Goal: Transaction & Acquisition: Purchase product/service

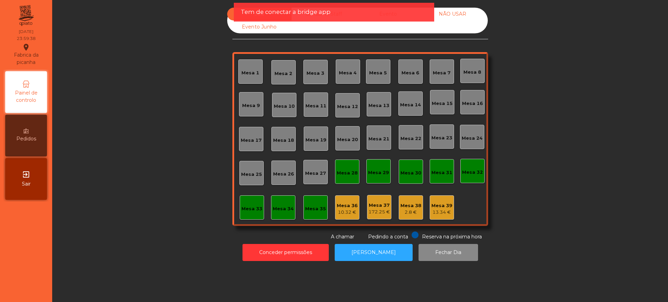
click at [20, 175] on div "exit_to_app Sair" at bounding box center [26, 179] width 42 height 42
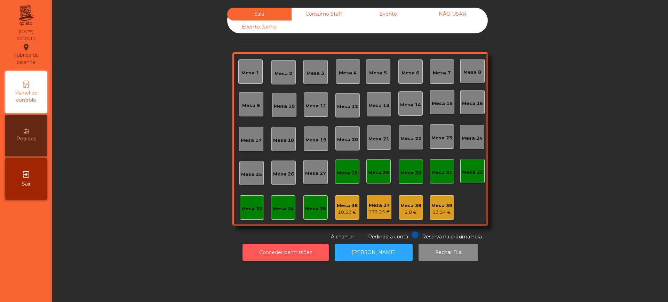
click at [274, 250] on button "Conceder permissões" at bounding box center [286, 252] width 86 height 17
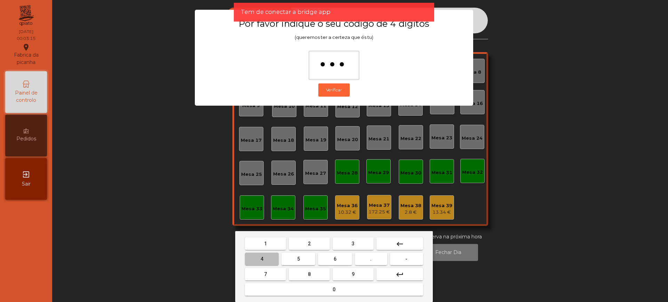
type input "****"
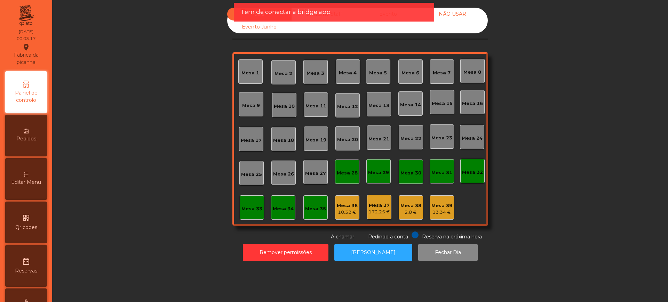
click at [333, 25] on app-alert "Tem de conectar a bridge app" at bounding box center [334, 15] width 200 height 24
click at [338, 14] on div "Tem de conectar a bridge app" at bounding box center [334, 12] width 187 height 9
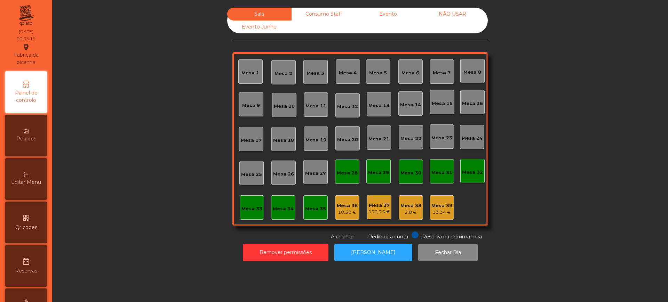
click at [320, 11] on div "Consumo Staff" at bounding box center [324, 14] width 64 height 13
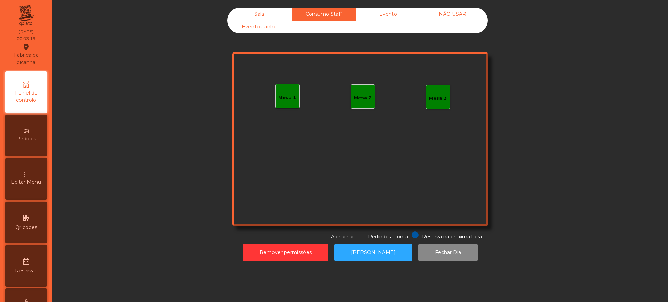
click at [388, 15] on div "Evento" at bounding box center [388, 14] width 64 height 13
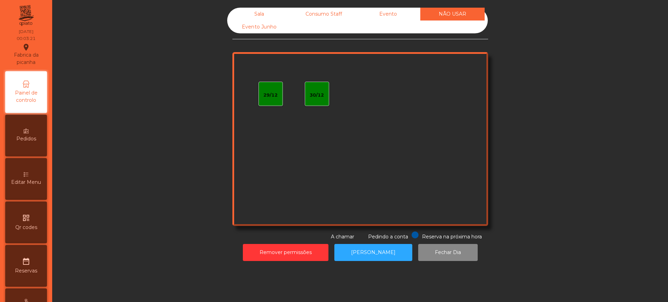
click at [247, 15] on div "Sala" at bounding box center [259, 14] width 64 height 13
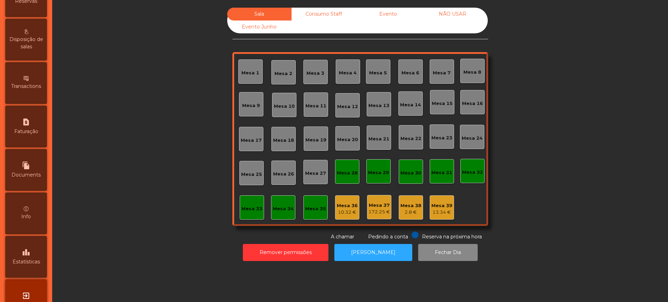
scroll to position [294, 0]
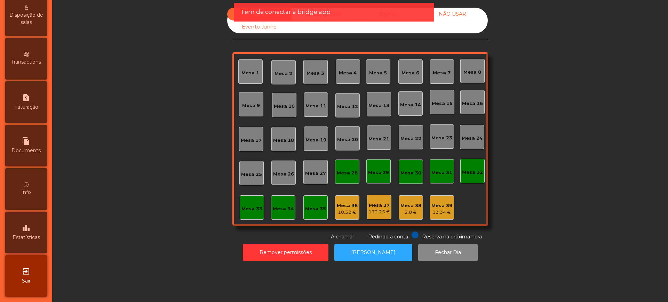
click at [31, 237] on span "Estatísticas" at bounding box center [26, 237] width 27 height 7
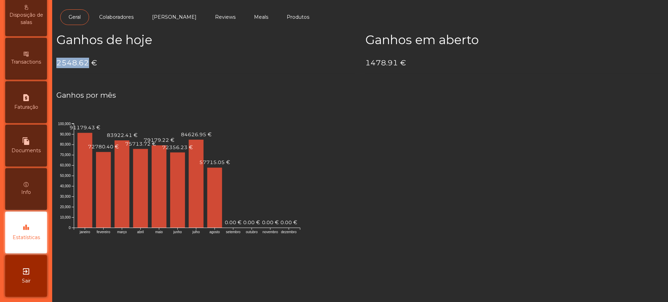
drag, startPoint x: 58, startPoint y: 64, endPoint x: 86, endPoint y: 63, distance: 27.9
click at [86, 63] on h4 "2548.62 €" at bounding box center [205, 63] width 299 height 10
copy h4 "2548.62"
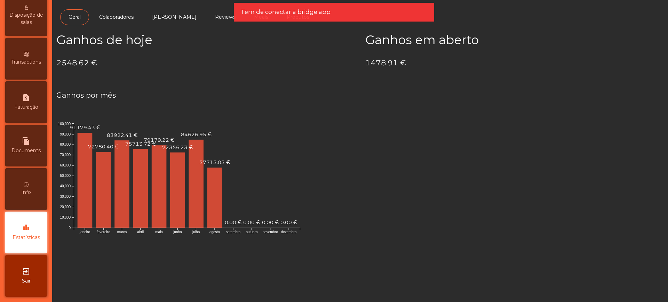
click at [298, 71] on div "Ganhos de hoje 2548.62 €" at bounding box center [205, 56] width 309 height 47
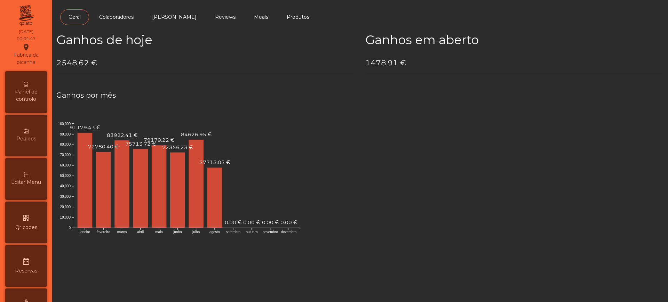
click at [29, 82] on icon at bounding box center [26, 84] width 5 height 5
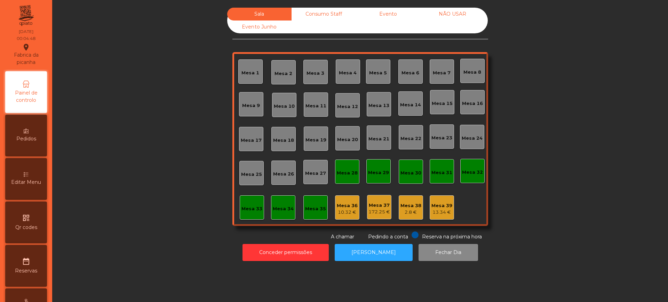
click at [377, 15] on div "Evento" at bounding box center [388, 14] width 64 height 13
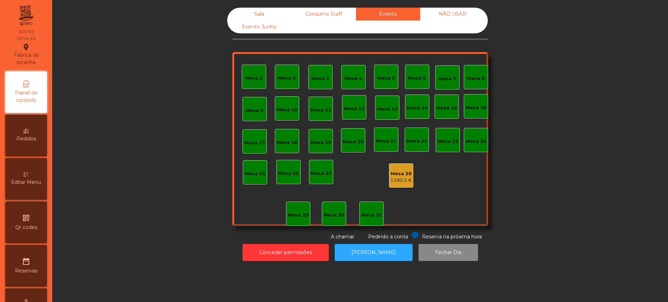
click at [398, 166] on div "Mesa 28 1280.2 €" at bounding box center [401, 176] width 24 height 24
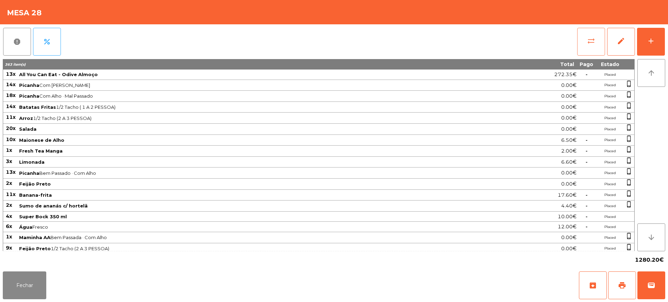
click at [587, 47] on button "sync_alt" at bounding box center [591, 42] width 28 height 28
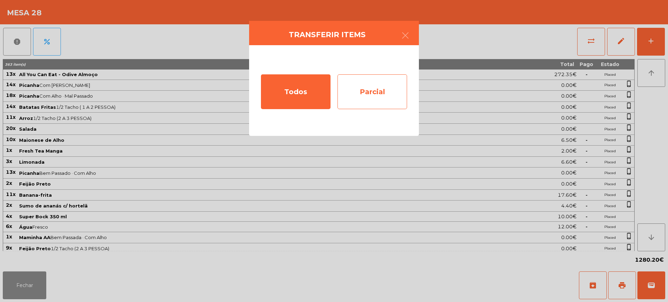
click at [354, 95] on div "Parcial" at bounding box center [373, 91] width 70 height 35
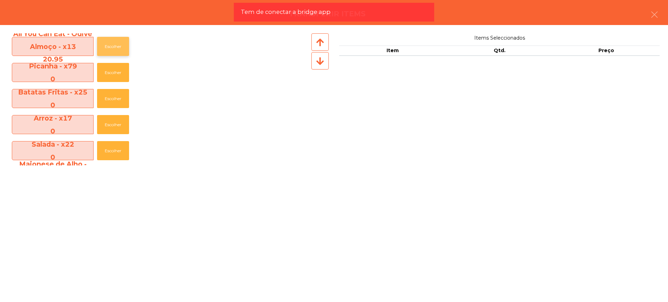
click at [119, 51] on button "Escolher" at bounding box center [113, 46] width 32 height 19
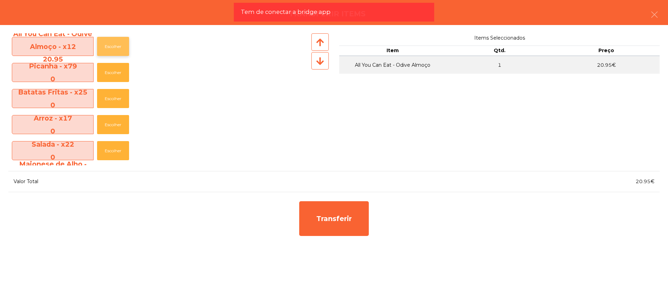
click at [119, 51] on button "Escolher" at bounding box center [113, 46] width 32 height 19
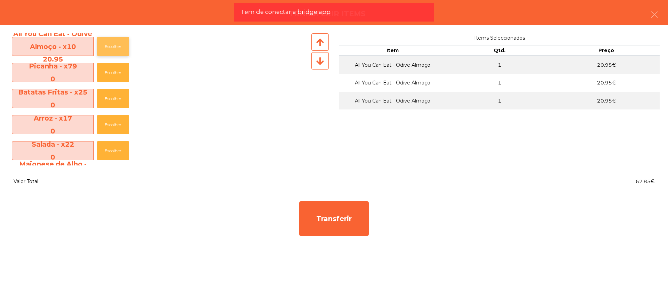
click at [118, 50] on button "Escolher" at bounding box center [113, 46] width 32 height 19
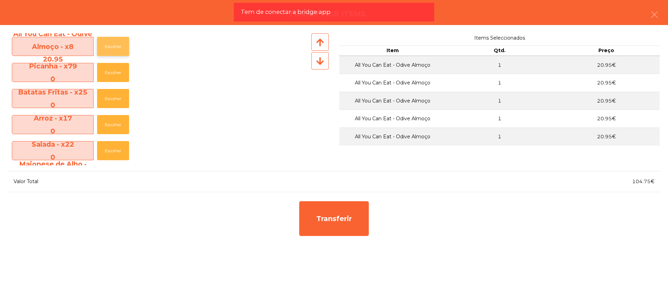
click at [117, 49] on button "Escolher" at bounding box center [113, 46] width 32 height 19
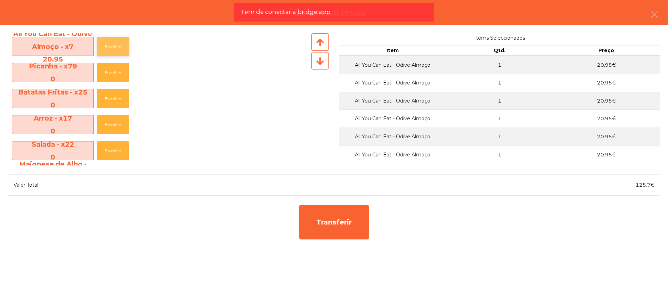
click at [116, 48] on button "Escolher" at bounding box center [113, 46] width 32 height 19
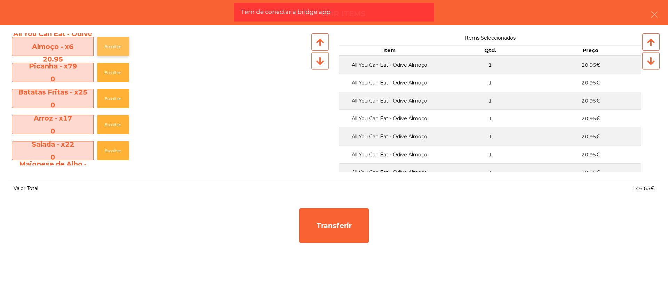
click at [116, 47] on button "Escolher" at bounding box center [113, 46] width 32 height 19
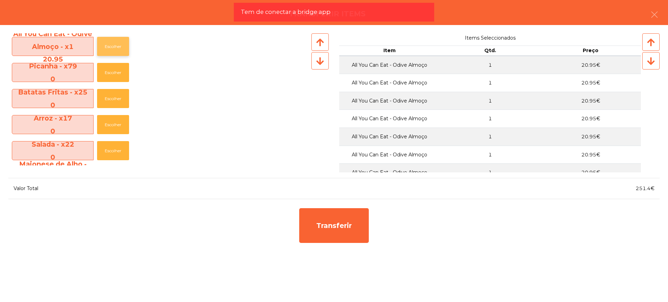
click at [116, 47] on button "Escolher" at bounding box center [113, 46] width 32 height 19
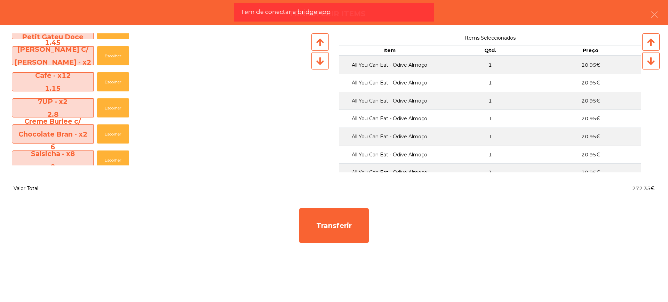
scroll to position [435, 0]
click at [110, 83] on button "Escolher" at bounding box center [113, 81] width 32 height 19
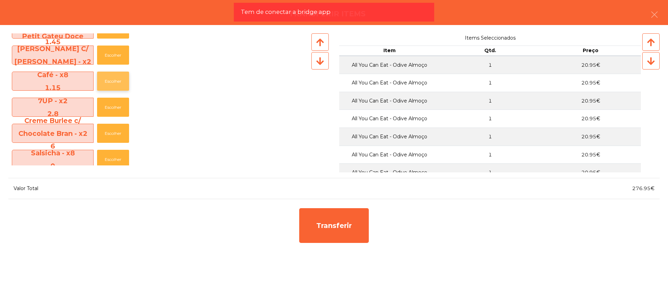
click at [110, 83] on button "Escolher" at bounding box center [113, 81] width 32 height 19
click at [110, 82] on button "Escolher" at bounding box center [113, 81] width 32 height 19
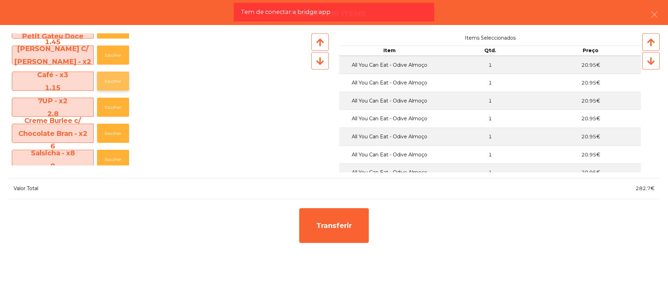
click at [110, 80] on button "Escolher" at bounding box center [113, 81] width 32 height 19
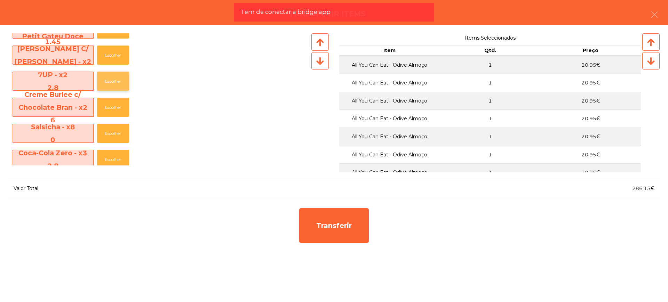
click at [110, 78] on button "Escolher" at bounding box center [113, 81] width 32 height 19
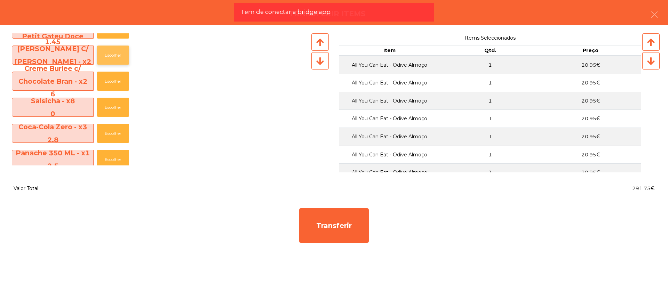
click at [110, 55] on button "Escolher" at bounding box center [113, 55] width 32 height 19
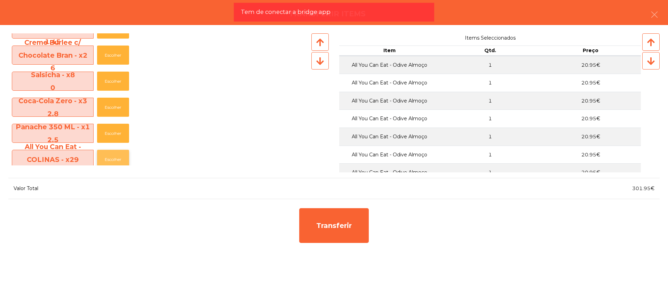
click at [109, 158] on button "Escolher" at bounding box center [113, 159] width 32 height 19
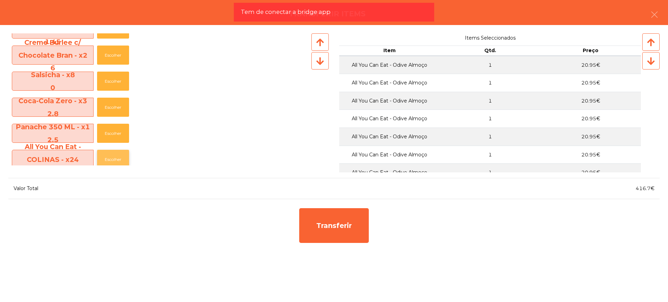
click at [109, 158] on button "Escolher" at bounding box center [113, 159] width 32 height 19
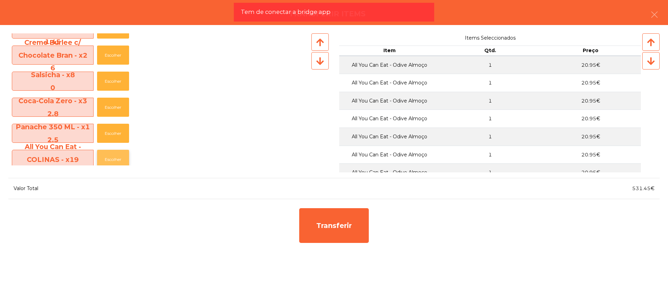
click at [110, 158] on button "Escolher" at bounding box center [113, 159] width 32 height 19
click at [110, 133] on button "Escolher" at bounding box center [113, 133] width 32 height 19
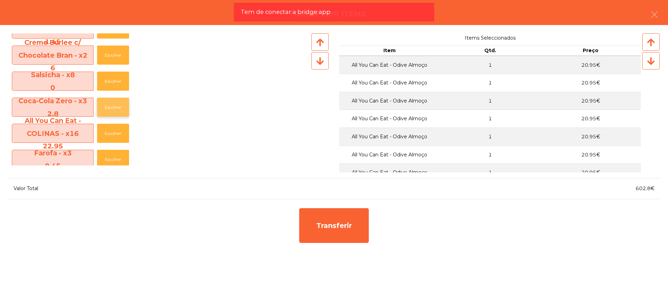
click at [113, 104] on button "Escolher" at bounding box center [113, 107] width 32 height 19
click at [115, 105] on button "Escolher" at bounding box center [113, 107] width 32 height 19
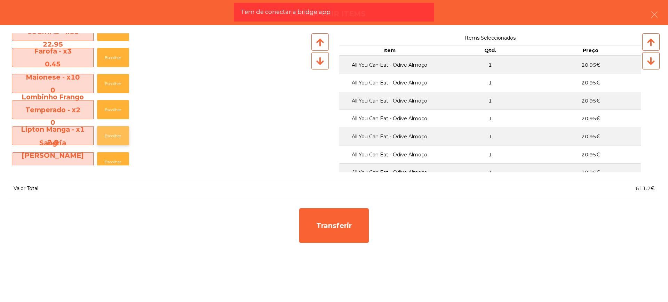
scroll to position [522, 0]
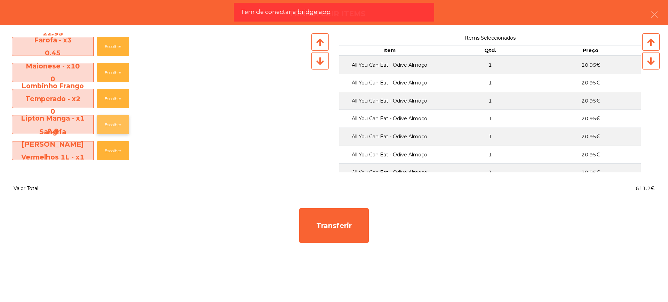
click at [116, 126] on button "Escolher" at bounding box center [113, 124] width 32 height 19
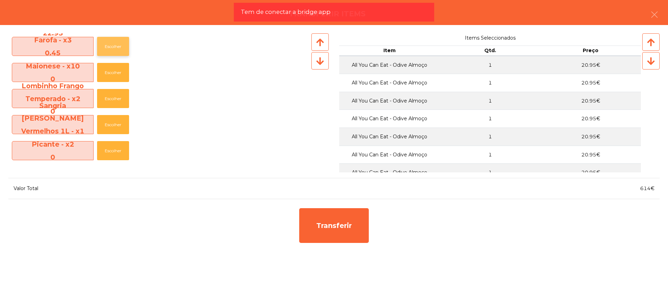
click at [114, 46] on button "Escolher" at bounding box center [113, 46] width 32 height 19
drag, startPoint x: 634, startPoint y: 187, endPoint x: 652, endPoint y: 187, distance: 18.4
click at [652, 187] on span "614.45€" at bounding box center [643, 189] width 22 height 6
copy span "614.45"
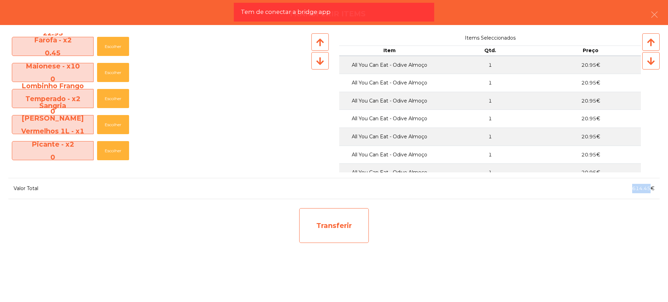
click at [335, 229] on div "Transferir" at bounding box center [334, 226] width 70 height 35
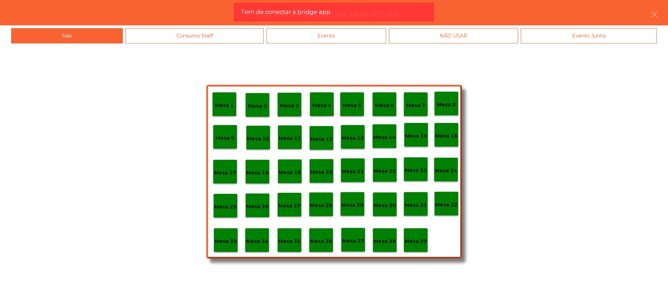
click at [354, 210] on div "Mesa 29" at bounding box center [352, 204] width 24 height 24
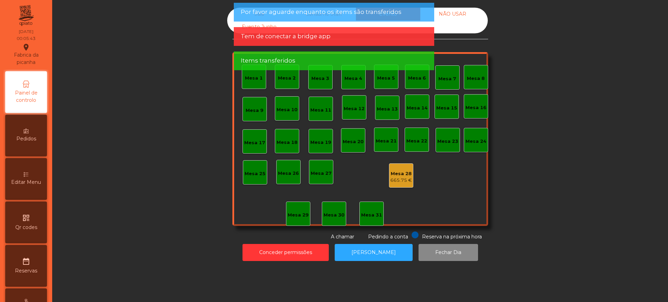
click at [395, 176] on div "Mesa 28" at bounding box center [402, 174] width 22 height 7
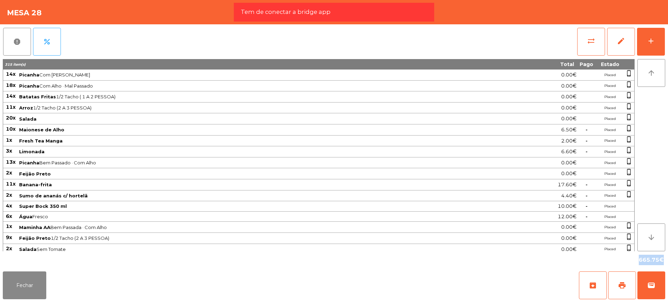
drag, startPoint x: 631, startPoint y: 265, endPoint x: 658, endPoint y: 263, distance: 27.5
click at [658, 263] on div "665.75€" at bounding box center [334, 260] width 663 height 17
copy div "665.75"
click at [96, 87] on span "Picanha Com Alho · Mal Passado" at bounding box center [253, 86] width 469 height 6
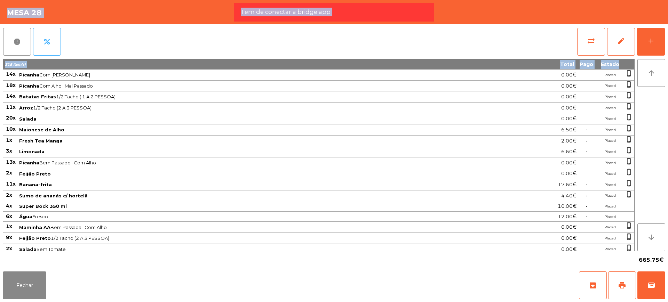
scroll to position [453, 0]
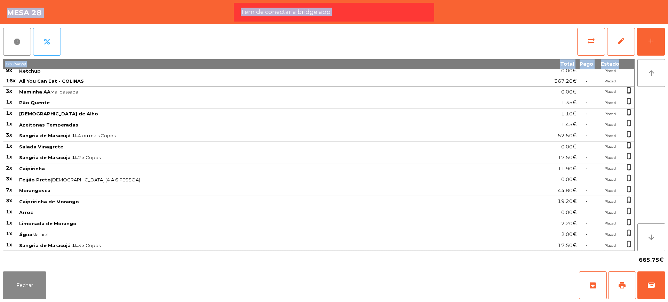
drag, startPoint x: 6, startPoint y: 74, endPoint x: 631, endPoint y: 249, distance: 649.6
copy tbody "14x Picanha Com Alho · Médio 0.00€ Placed phone_iphone 18x Picanha Com Alho · M…"
click at [627, 40] on button "edit" at bounding box center [621, 42] width 28 height 28
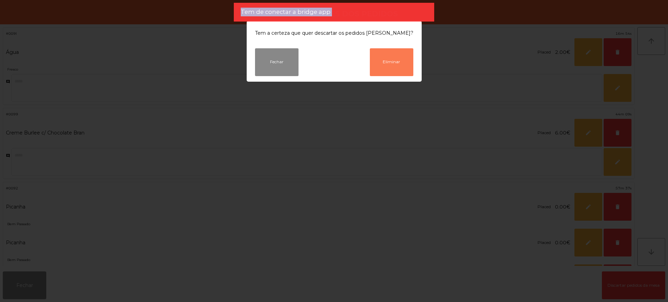
click at [382, 62] on button "Eliminar" at bounding box center [392, 62] width 44 height 28
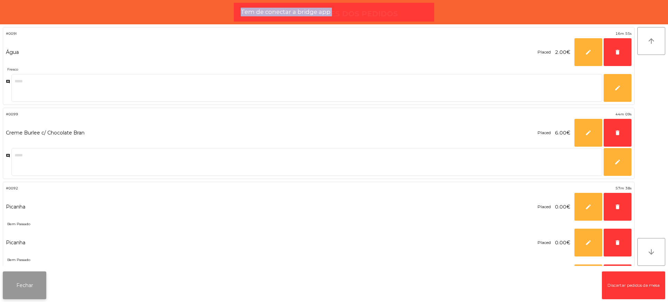
click at [44, 282] on button "Fechar" at bounding box center [25, 286] width 44 height 28
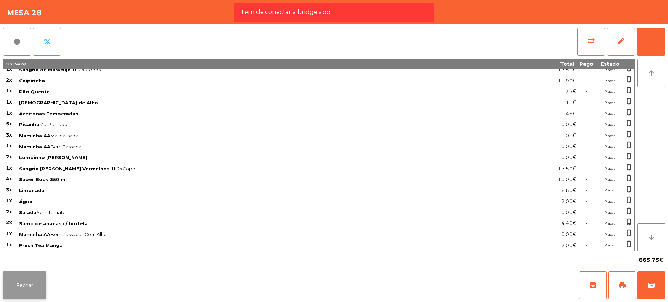
scroll to position [432, 0]
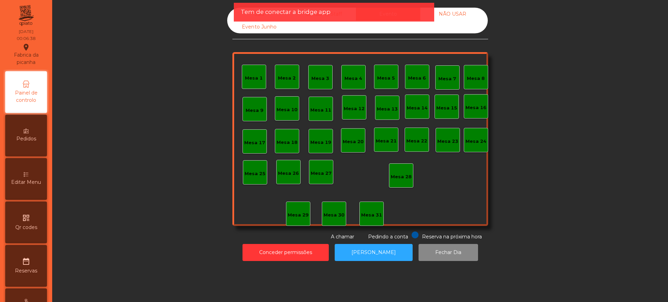
click at [240, 14] on div "Tem de conectar a bridge app" at bounding box center [334, 12] width 200 height 19
click at [229, 15] on div "Sala" at bounding box center [259, 14] width 64 height 13
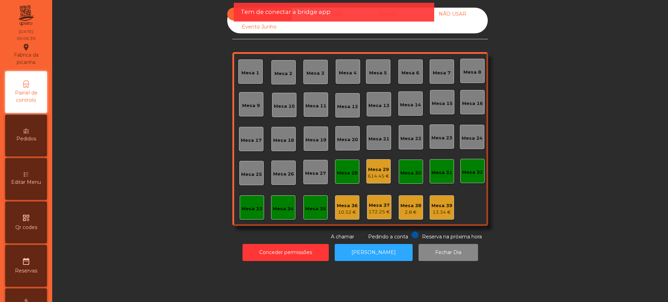
click at [375, 172] on div "Mesa 29" at bounding box center [379, 169] width 22 height 7
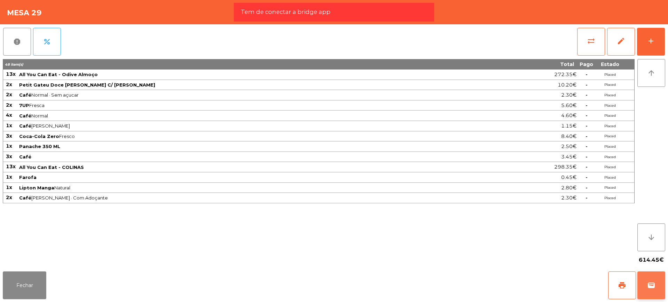
click at [654, 283] on span "wallet" at bounding box center [651, 286] width 8 height 8
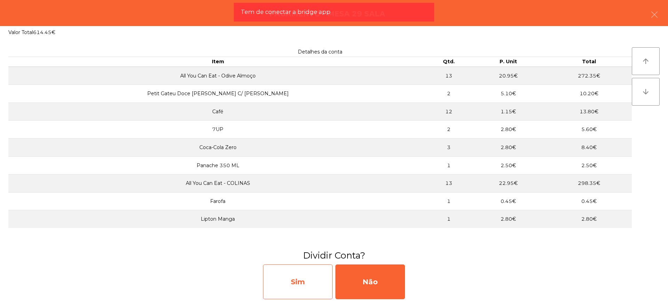
click at [310, 283] on div "Sim" at bounding box center [298, 282] width 70 height 35
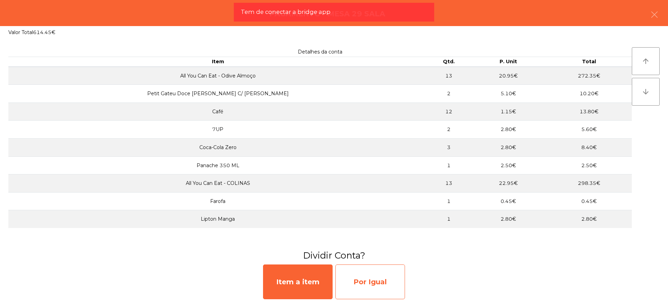
click at [376, 288] on div "Por Igual" at bounding box center [371, 282] width 70 height 35
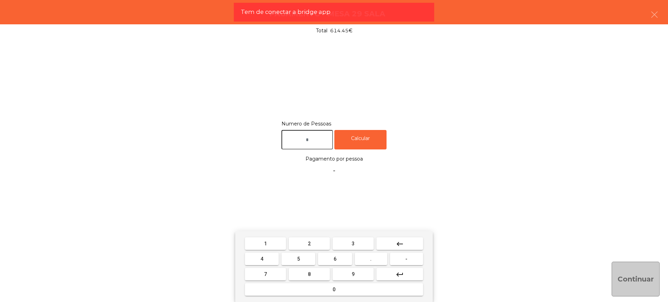
click at [307, 147] on input "text" at bounding box center [308, 140] width 52 height 20
type input "*"
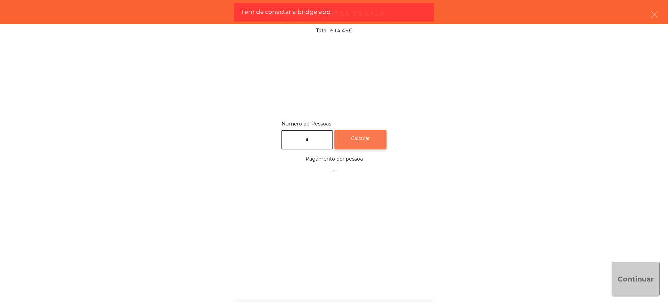
click at [361, 142] on div "Calcular" at bounding box center [361, 140] width 52 height 20
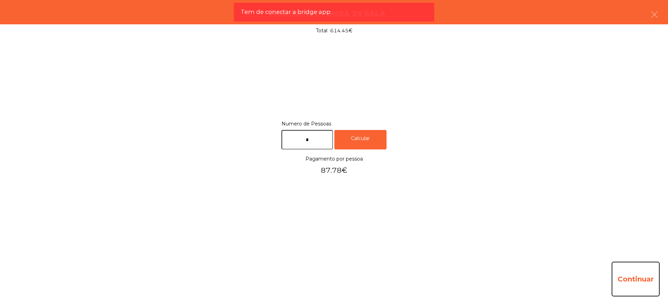
click at [648, 280] on button "Continuar" at bounding box center [636, 279] width 48 height 35
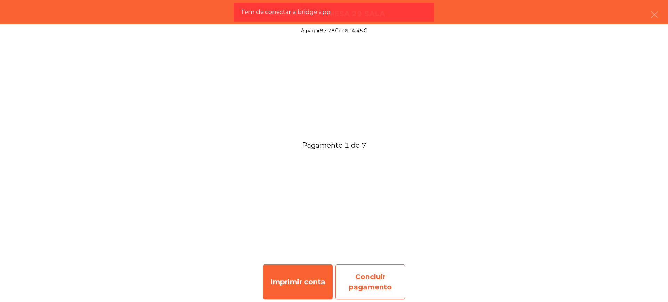
click at [386, 284] on div "Concluir pagamento" at bounding box center [371, 282] width 70 height 35
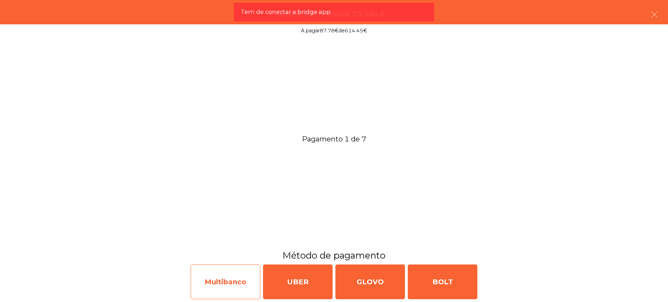
click at [217, 284] on div "Multibanco" at bounding box center [226, 282] width 70 height 35
select select "**"
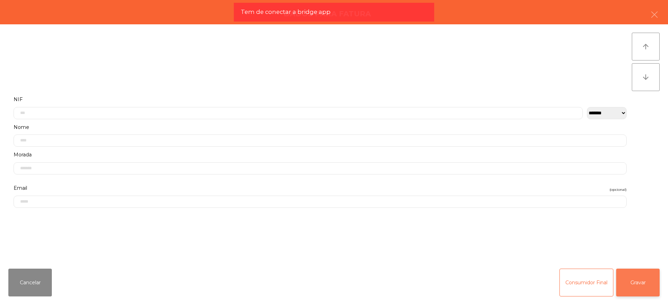
click at [651, 280] on button "Gravar" at bounding box center [638, 283] width 44 height 28
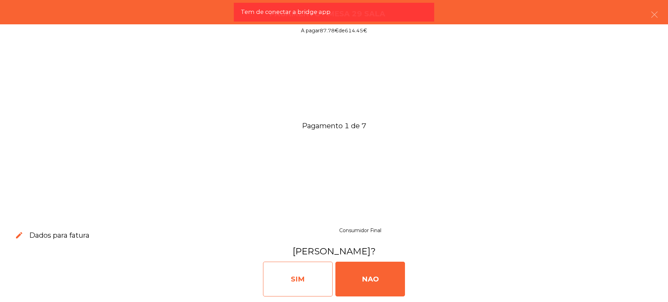
drag, startPoint x: 390, startPoint y: 282, endPoint x: 275, endPoint y: 267, distance: 115.8
click at [390, 281] on div "NAO" at bounding box center [371, 279] width 70 height 35
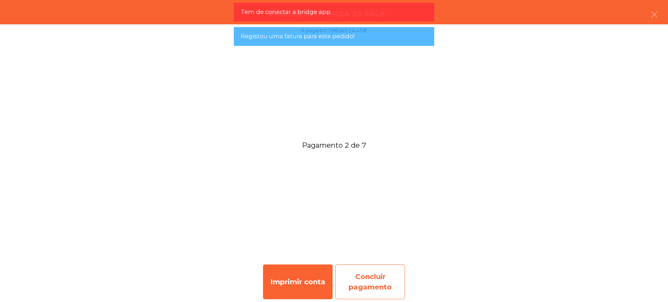
click at [382, 271] on div "Concluir pagamento" at bounding box center [371, 282] width 70 height 35
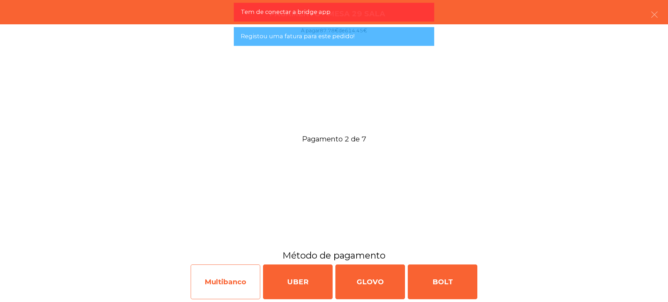
click at [238, 278] on div "Multibanco" at bounding box center [226, 282] width 70 height 35
select select "**"
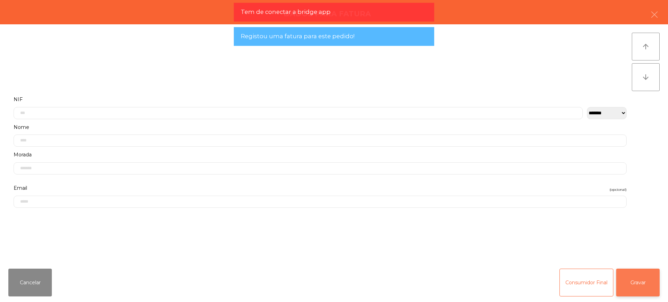
click at [629, 279] on button "Gravar" at bounding box center [638, 283] width 44 height 28
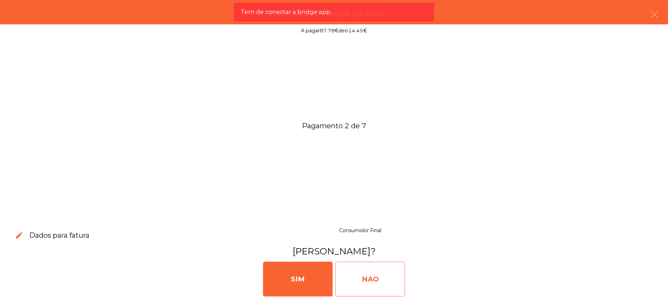
click at [353, 277] on div "NAO" at bounding box center [371, 279] width 70 height 35
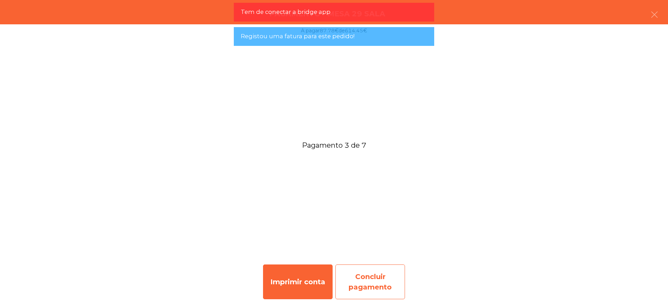
click at [360, 277] on div "Concluir pagamento" at bounding box center [371, 282] width 70 height 35
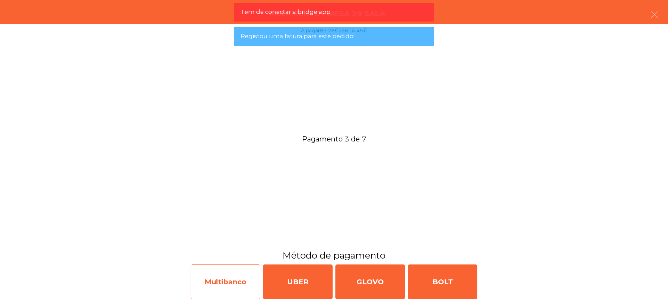
click at [222, 281] on div "Multibanco" at bounding box center [226, 282] width 70 height 35
select select "**"
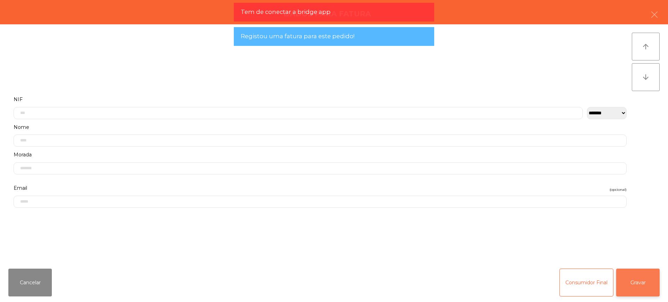
click at [644, 277] on button "Gravar" at bounding box center [638, 283] width 44 height 28
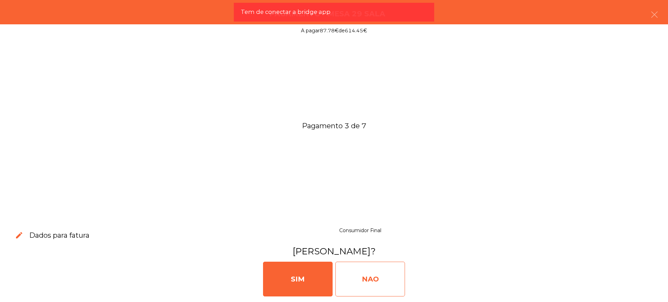
drag, startPoint x: 363, startPoint y: 275, endPoint x: 382, endPoint y: 275, distance: 18.8
click at [363, 274] on div "NAO" at bounding box center [371, 279] width 70 height 35
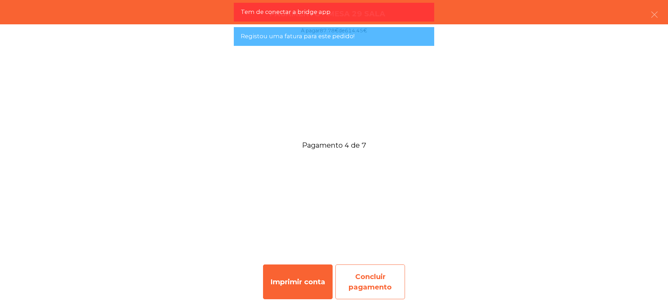
click at [370, 281] on div "Concluir pagamento" at bounding box center [371, 282] width 70 height 35
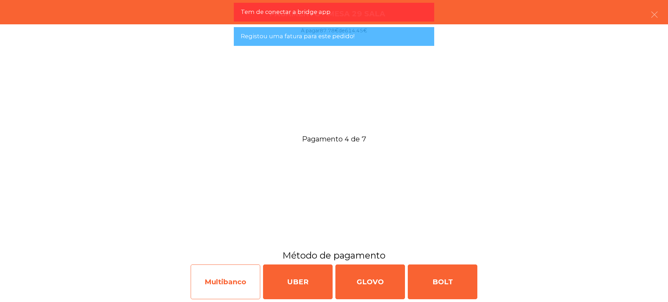
click at [237, 281] on div "Multibanco" at bounding box center [226, 282] width 70 height 35
select select "**"
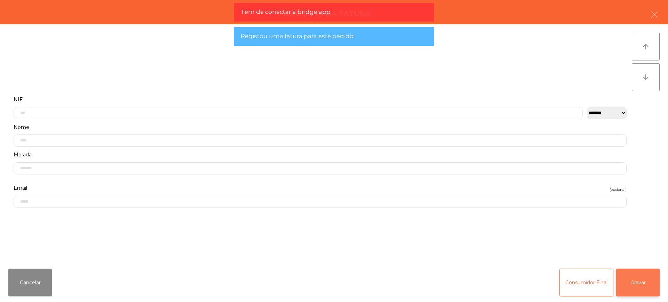
click at [639, 281] on button "Gravar" at bounding box center [638, 283] width 44 height 28
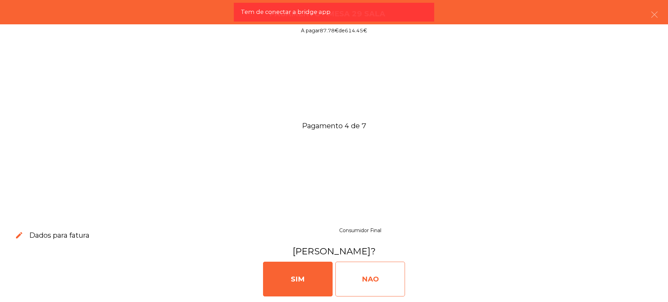
click at [361, 277] on div "NAO" at bounding box center [371, 279] width 70 height 35
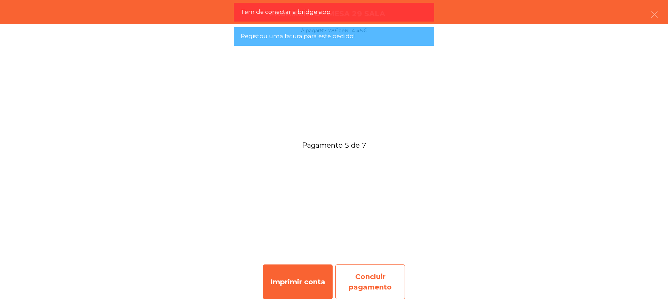
click at [365, 278] on div "Concluir pagamento" at bounding box center [371, 282] width 70 height 35
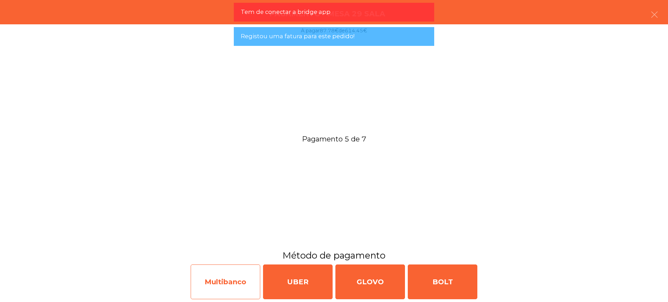
click at [237, 280] on div "Multibanco" at bounding box center [226, 282] width 70 height 35
select select "**"
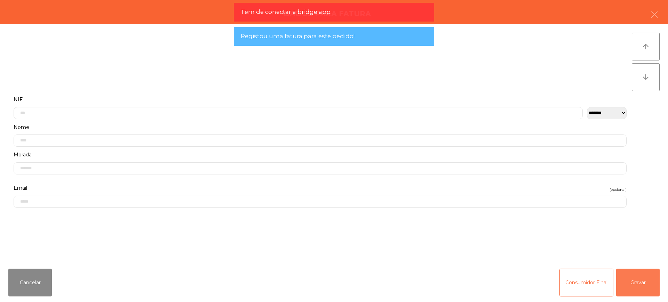
drag, startPoint x: 650, startPoint y: 280, endPoint x: 642, endPoint y: 280, distance: 8.4
click at [649, 280] on button "Gravar" at bounding box center [638, 283] width 44 height 28
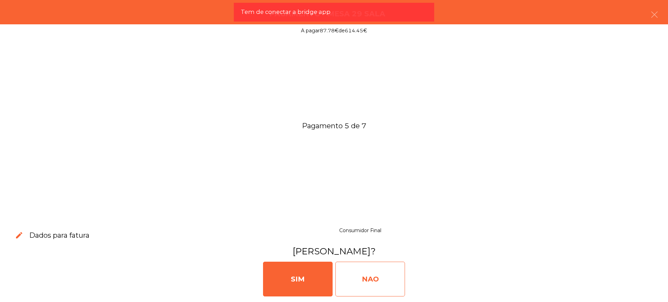
drag, startPoint x: 379, startPoint y: 275, endPoint x: 377, endPoint y: 272, distance: 4.2
click at [379, 275] on div "NAO" at bounding box center [371, 279] width 70 height 35
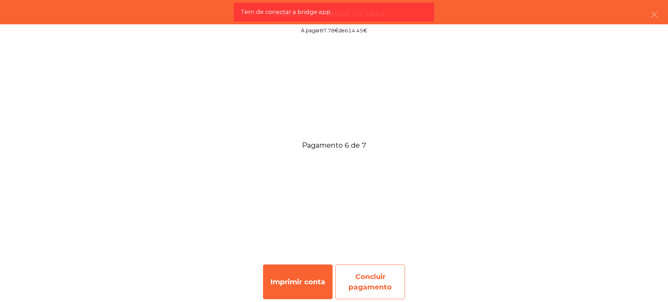
click at [395, 271] on div "Concluir pagamento" at bounding box center [371, 282] width 70 height 35
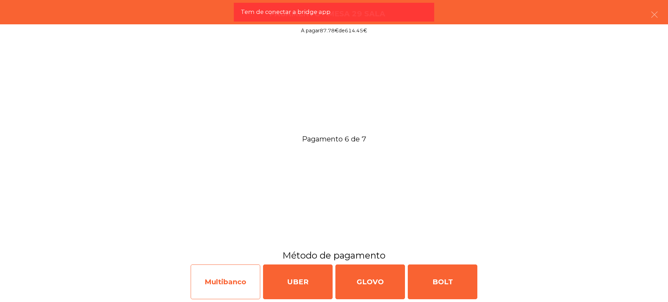
click at [228, 290] on div "Multibanco" at bounding box center [226, 282] width 70 height 35
select select "**"
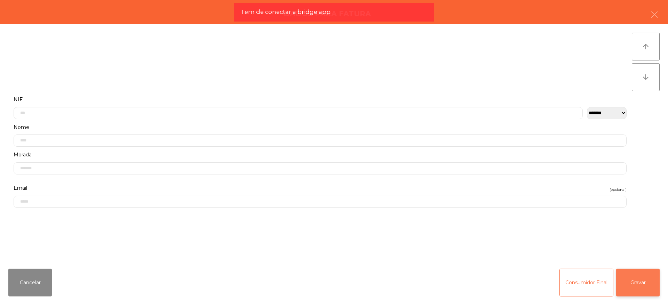
click at [637, 281] on button "Gravar" at bounding box center [638, 283] width 44 height 28
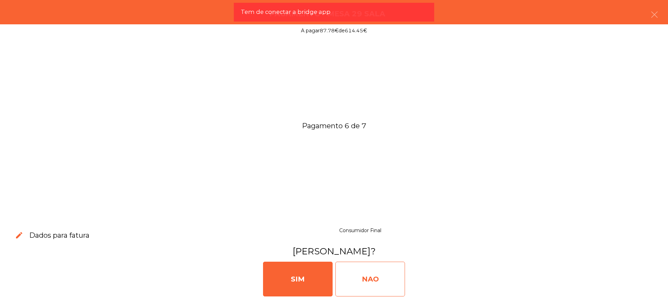
click at [376, 276] on div "NAO" at bounding box center [371, 279] width 70 height 35
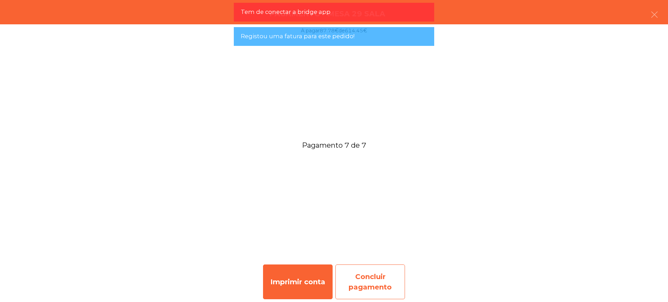
click at [352, 276] on div "Concluir pagamento" at bounding box center [371, 282] width 70 height 35
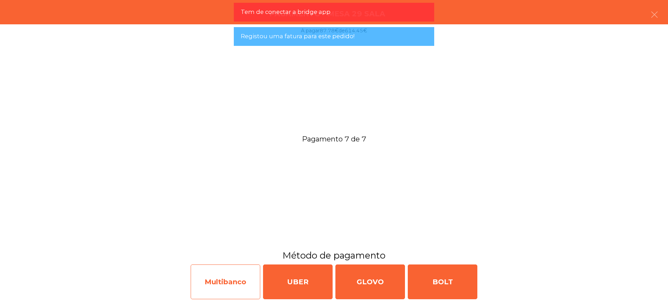
click at [236, 277] on div "Multibanco" at bounding box center [226, 282] width 70 height 35
select select "**"
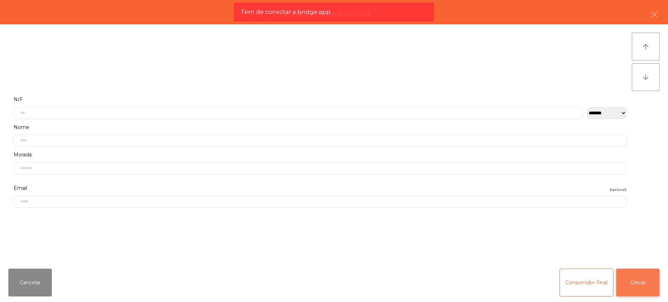
click at [643, 278] on button "Gravar" at bounding box center [638, 283] width 44 height 28
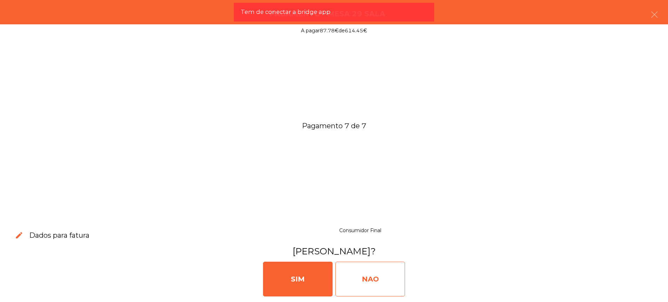
click at [383, 278] on div "NAO" at bounding box center [371, 279] width 70 height 35
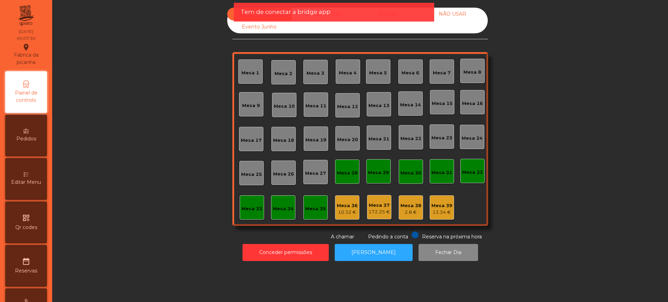
click at [386, 24] on app-alert "Tem de conectar a bridge app" at bounding box center [334, 15] width 200 height 24
click at [386, 15] on div "Tem de conectar a bridge app" at bounding box center [334, 12] width 187 height 9
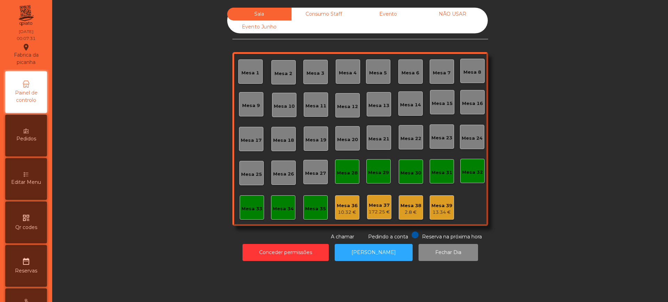
click at [392, 14] on div "Evento" at bounding box center [388, 14] width 64 height 13
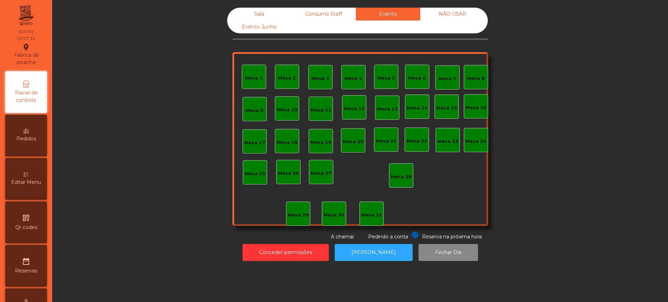
drag, startPoint x: 337, startPoint y: 16, endPoint x: 312, endPoint y: 16, distance: 25.4
click at [337, 16] on div "Consumo Staff" at bounding box center [324, 14] width 64 height 13
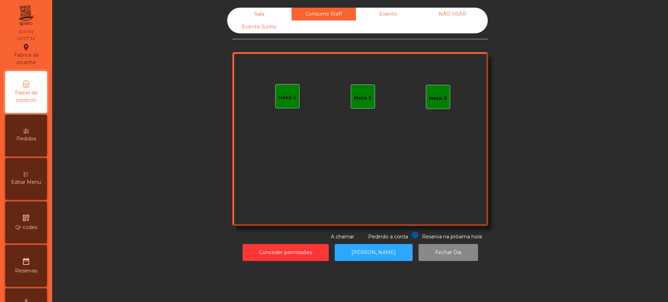
click at [277, 16] on div "Sala" at bounding box center [259, 14] width 64 height 13
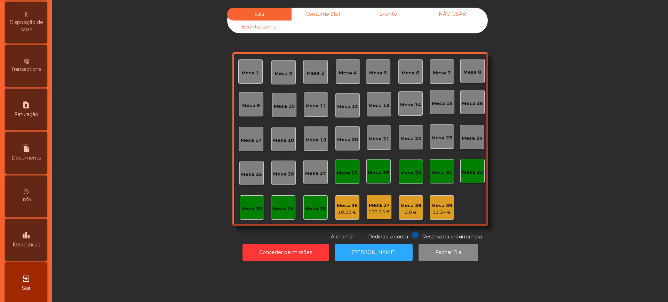
scroll to position [294, 0]
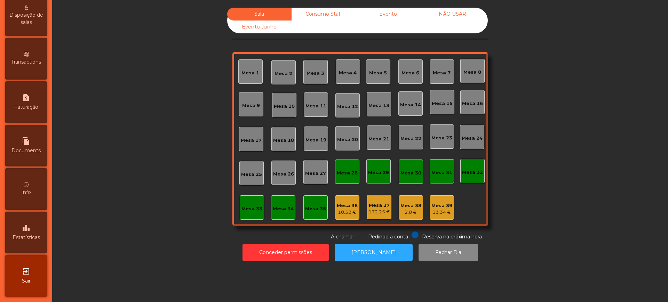
click at [34, 234] on div "leaderboard Estatísticas" at bounding box center [26, 233] width 42 height 42
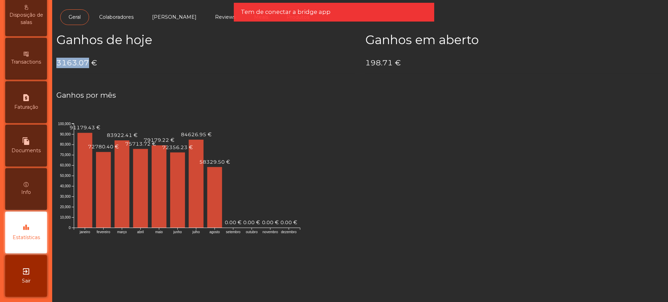
drag, startPoint x: 56, startPoint y: 61, endPoint x: 87, endPoint y: 66, distance: 31.0
click at [87, 66] on div "Ganhos de hoje 3163.07 €" at bounding box center [205, 56] width 309 height 47
copy h4 "3163.07"
